Goal: Answer question/provide support: Share knowledge or assist other users

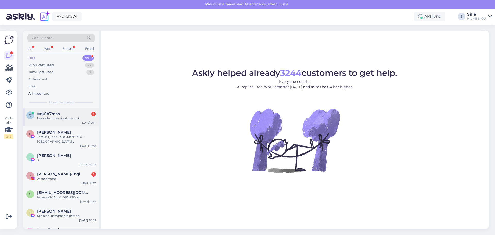
click at [63, 114] on div "#qk1b7mss 1" at bounding box center [66, 113] width 59 height 5
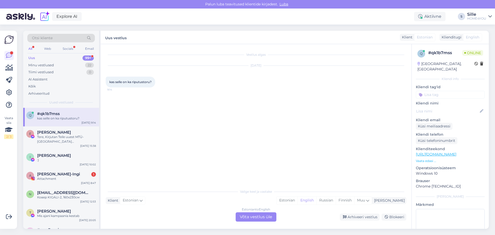
click at [254, 215] on div "Estonian to English Võta vestlus üle" at bounding box center [255, 216] width 41 height 9
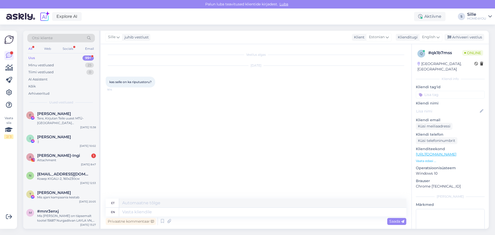
click at [437, 152] on link "[URL][DOMAIN_NAME]" at bounding box center [435, 154] width 40 height 5
click at [195, 210] on textarea at bounding box center [262, 211] width 287 height 9
type textarea "tER"
type textarea "tERE"
type textarea "t"
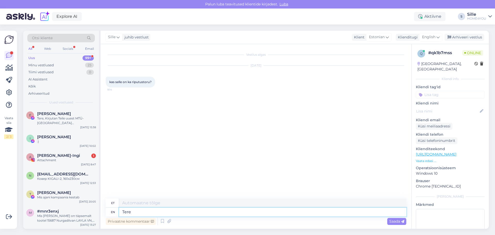
type textarea "Tere,"
type textarea "Tere"
type textarea "Tere,"
type textarea "Tere, torud"
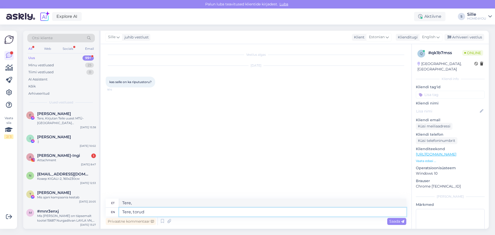
type textarea "Tere, torud"
type textarea "Tere, torud on"
type textarea "Tere, torud edasi"
type textarea "Tere, torud on olemas"
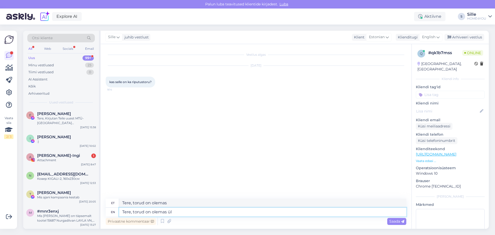
type textarea "Tere, torud on olemas üle"
type textarea "Tere, torud on olemas üleval"
type textarea "Tere, torud on olemas üleval."
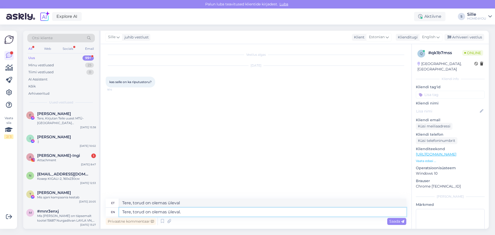
type textarea "Tere, torud on olemas üleval."
